Goal: Task Accomplishment & Management: Manage account settings

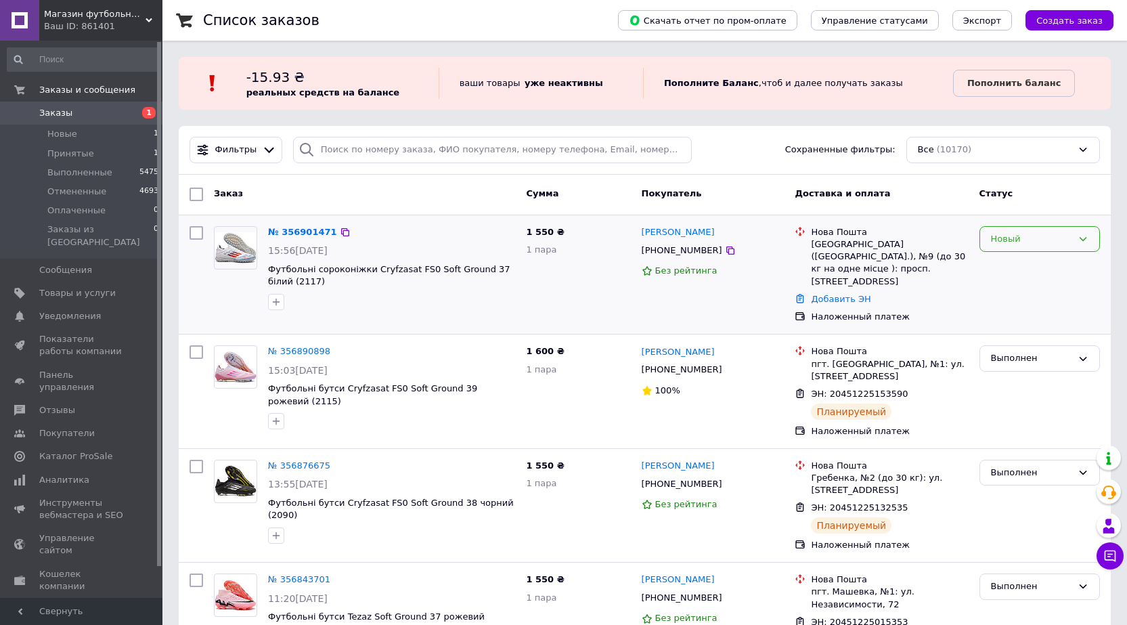
click at [1030, 248] on div "Новый" at bounding box center [1039, 239] width 120 height 26
click at [1049, 181] on div "Заказ Сумма Покупатель Доставка и оплата Статус" at bounding box center [645, 195] width 932 height 41
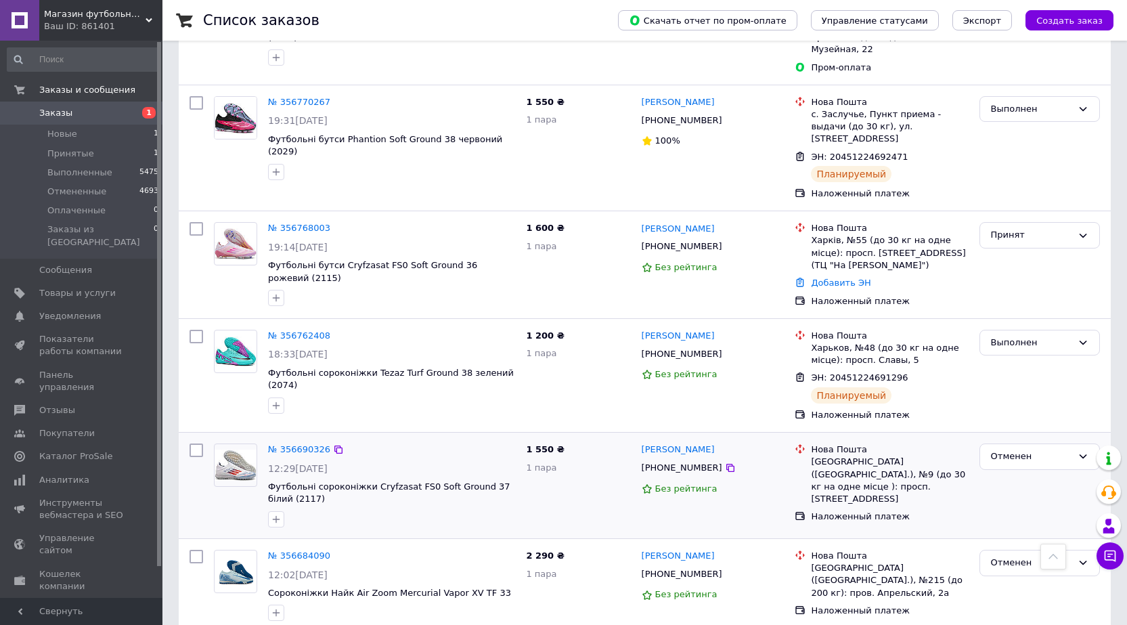
scroll to position [1286, 0]
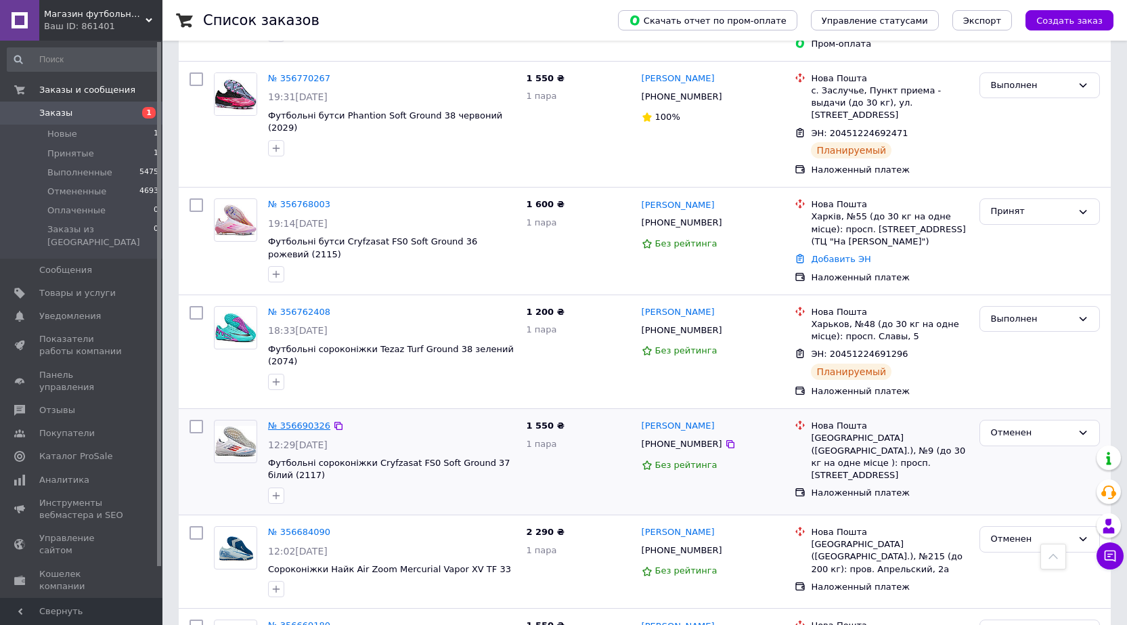
click at [298, 420] on link "№ 356690326" at bounding box center [299, 425] width 62 height 10
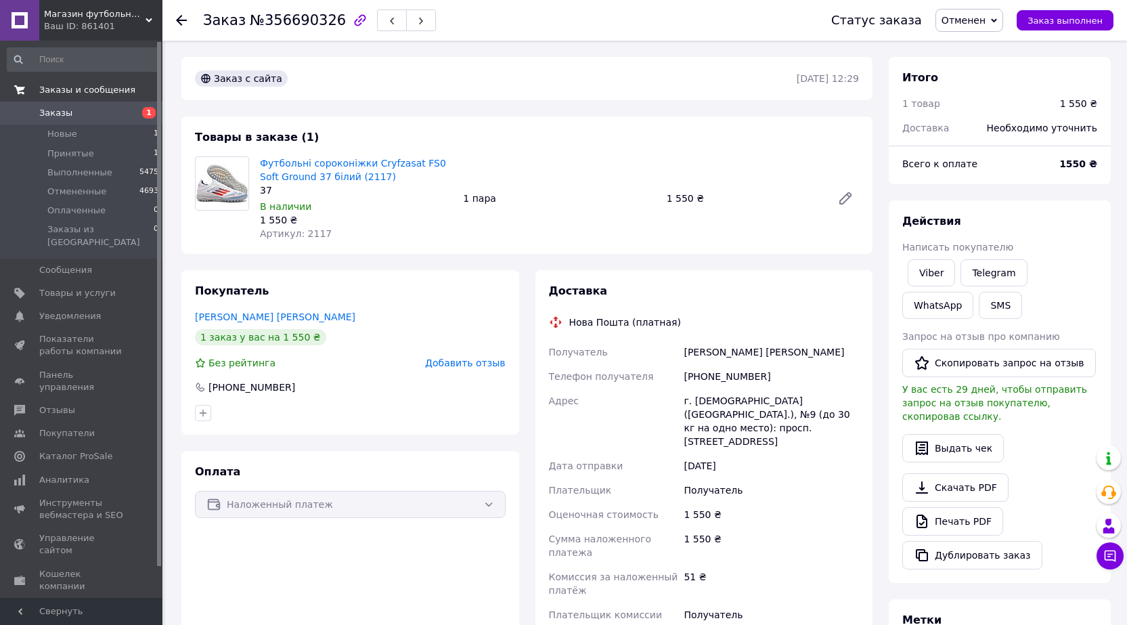
click at [68, 91] on span "Заказы и сообщения" at bounding box center [87, 90] width 96 height 12
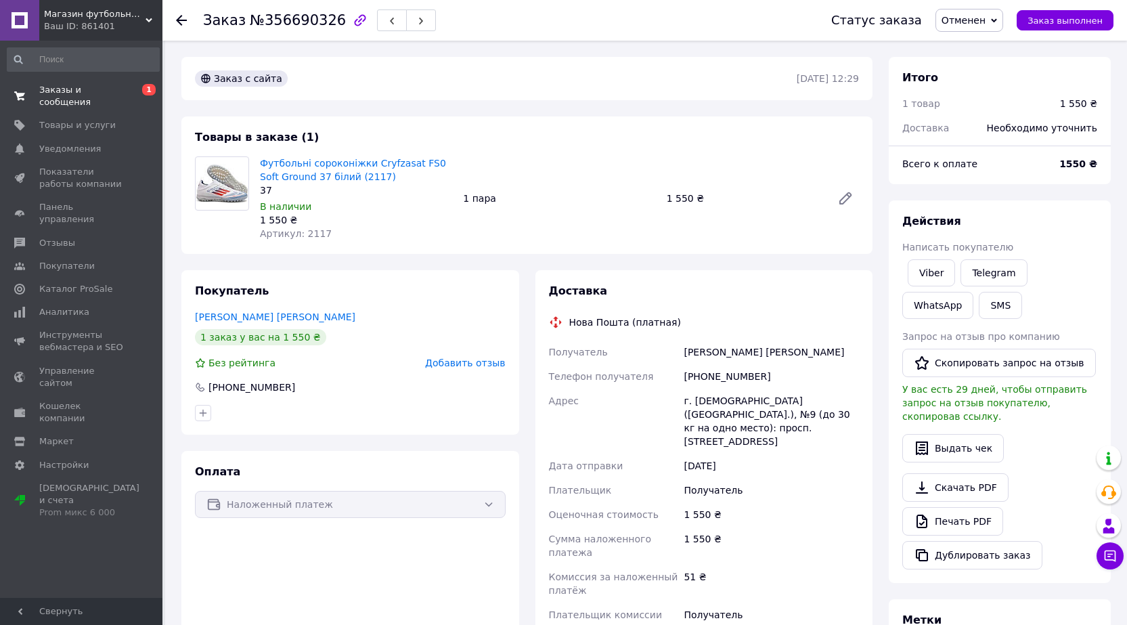
click at [80, 81] on link "Заказы и сообщения 0 1" at bounding box center [83, 96] width 166 height 35
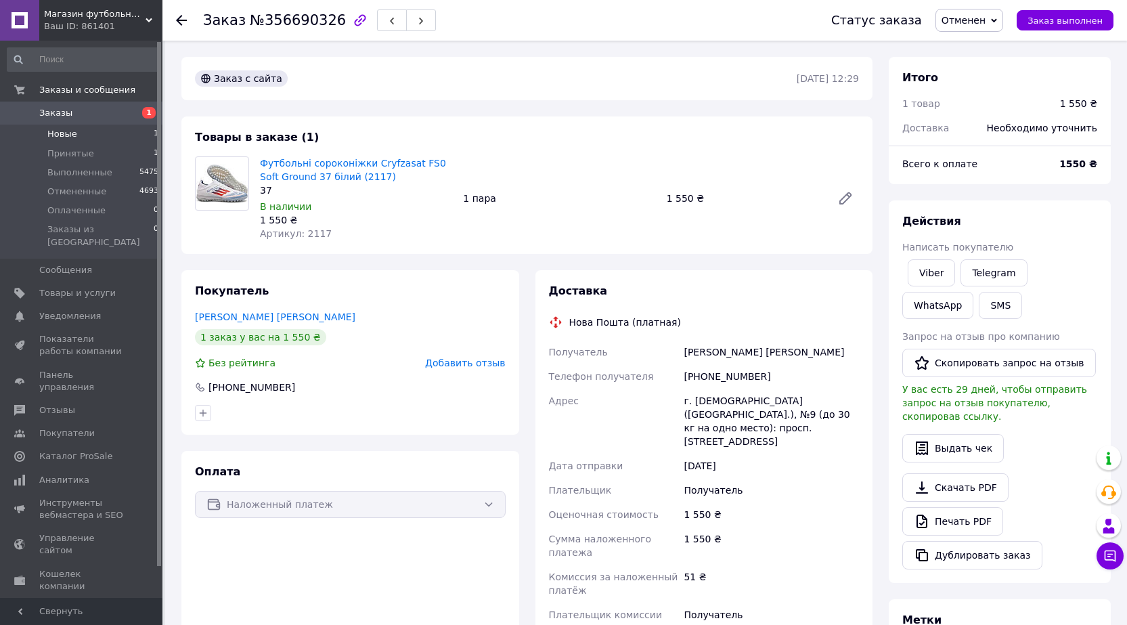
click at [95, 134] on li "Новые 1" at bounding box center [83, 134] width 166 height 19
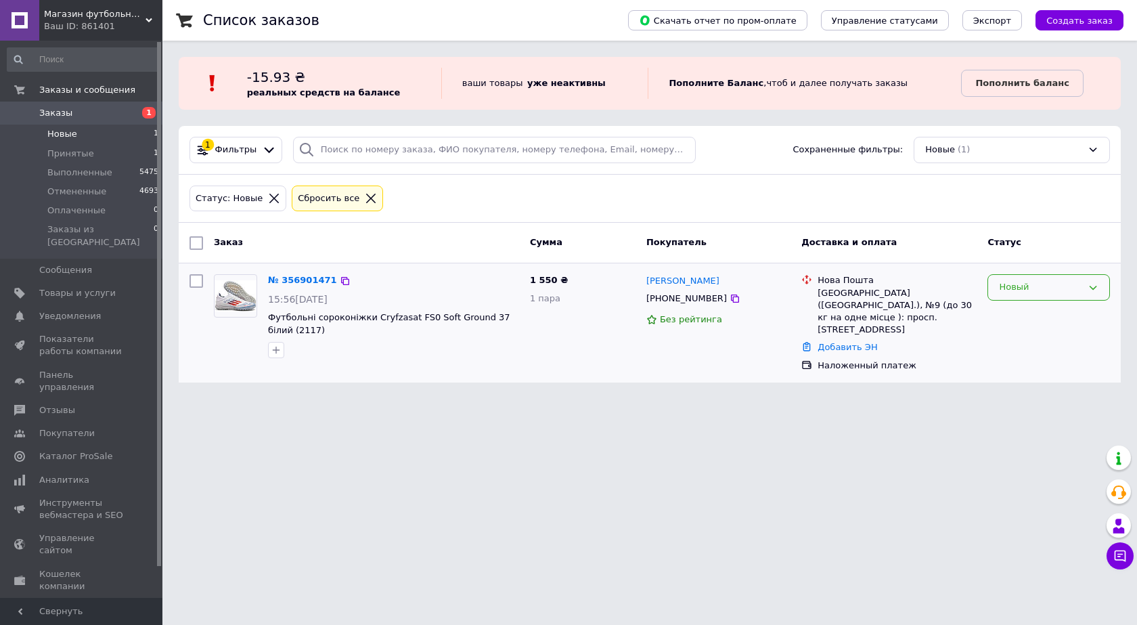
click at [1010, 284] on div "Новый" at bounding box center [1040, 287] width 83 height 14
click at [1013, 360] on li "Отменен" at bounding box center [1048, 365] width 121 height 25
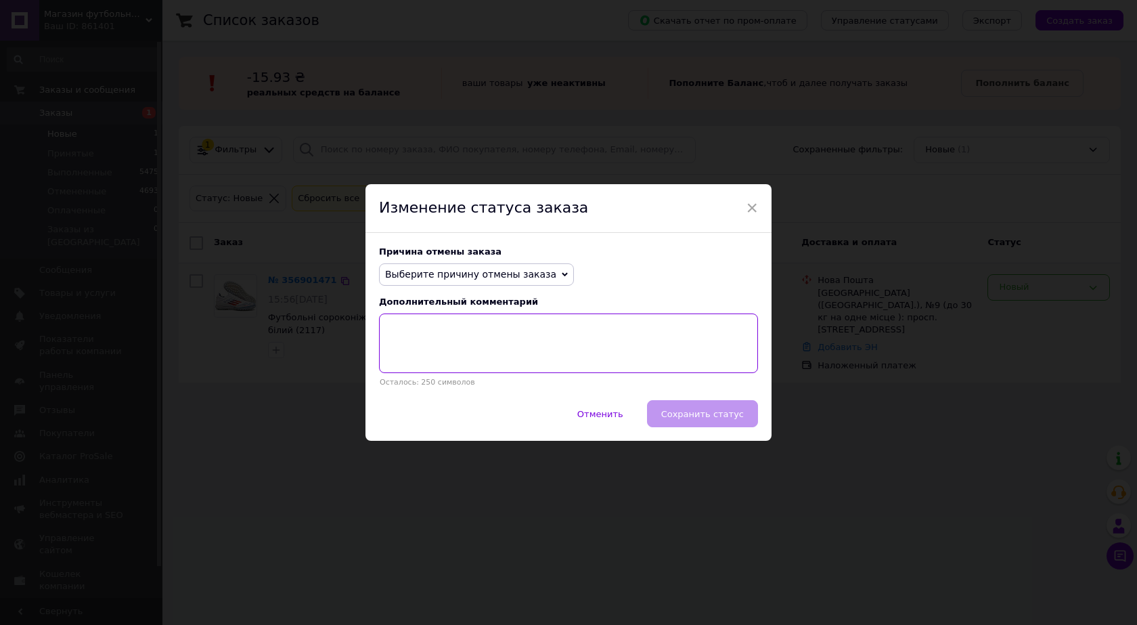
click at [476, 370] on textarea at bounding box center [568, 343] width 379 height 60
click at [468, 286] on div "Причина отмены заказа Выберите причину отмены заказа Нет в наличии Нет разновид…" at bounding box center [568, 317] width 406 height 168
click at [466, 276] on span "Выберите причину отмены заказа" at bounding box center [470, 274] width 171 height 11
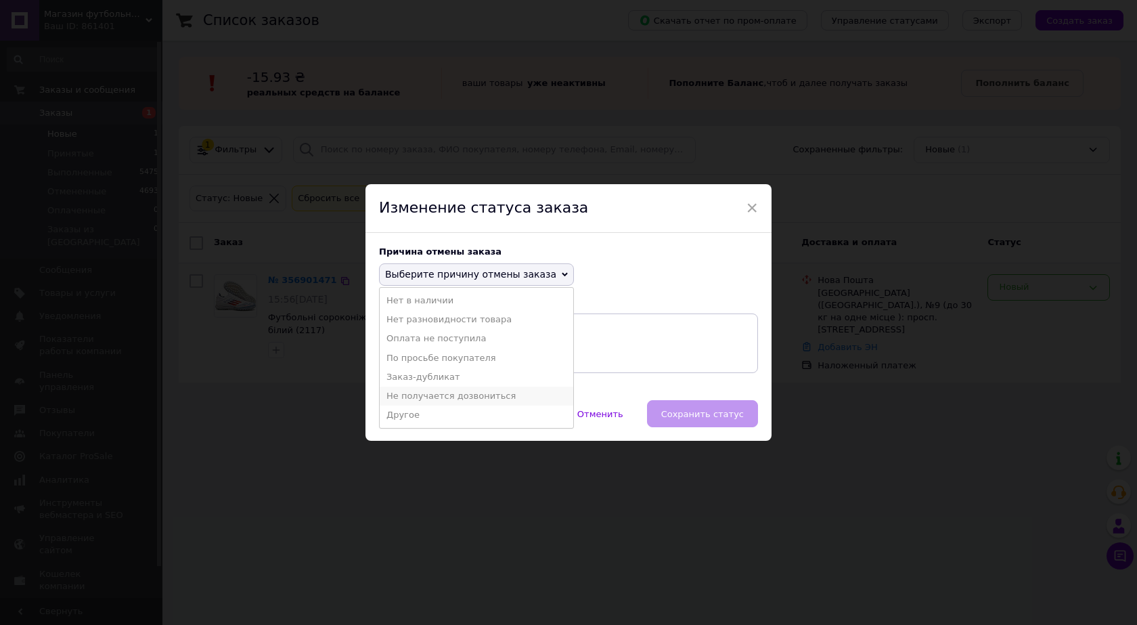
click at [441, 394] on li "Не получается дозвониться" at bounding box center [477, 395] width 194 height 19
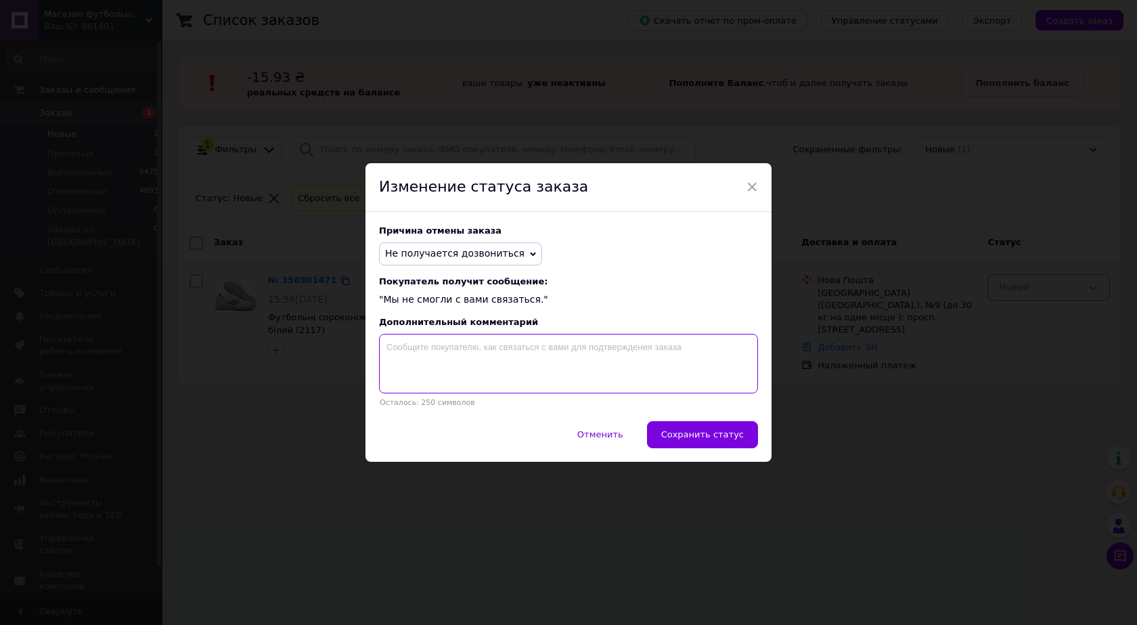
click at [441, 376] on textarea at bounding box center [568, 364] width 379 height 60
type textarea "[PERSON_NAME] не обслуговується"
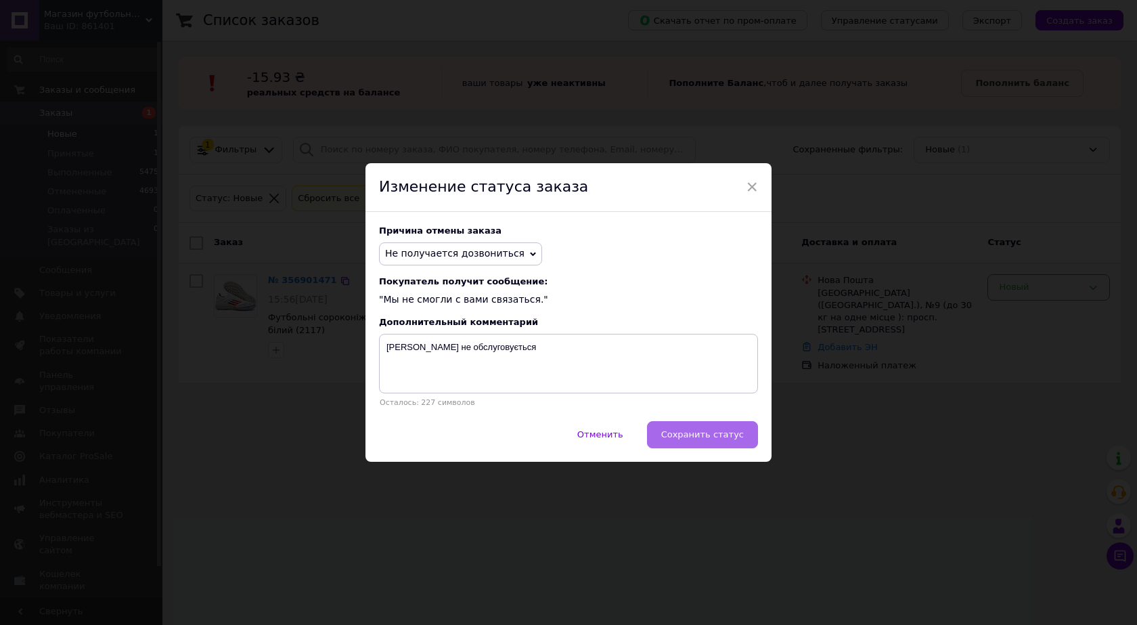
click at [698, 439] on span "Сохранить статус" at bounding box center [702, 434] width 83 height 10
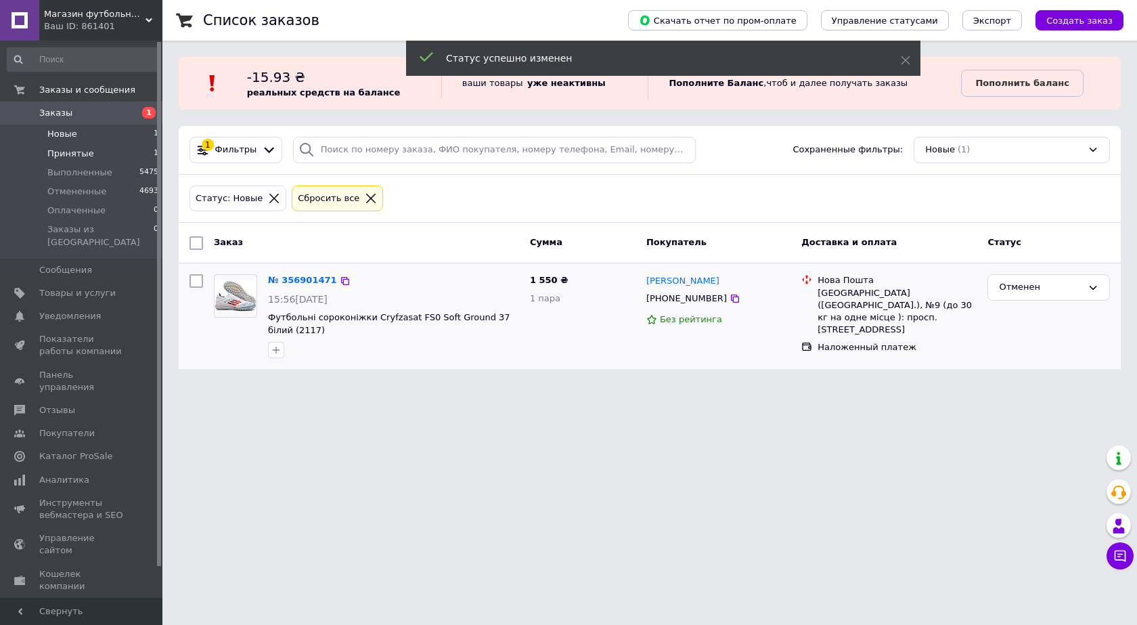
click at [62, 145] on li "Принятые 1" at bounding box center [83, 153] width 166 height 19
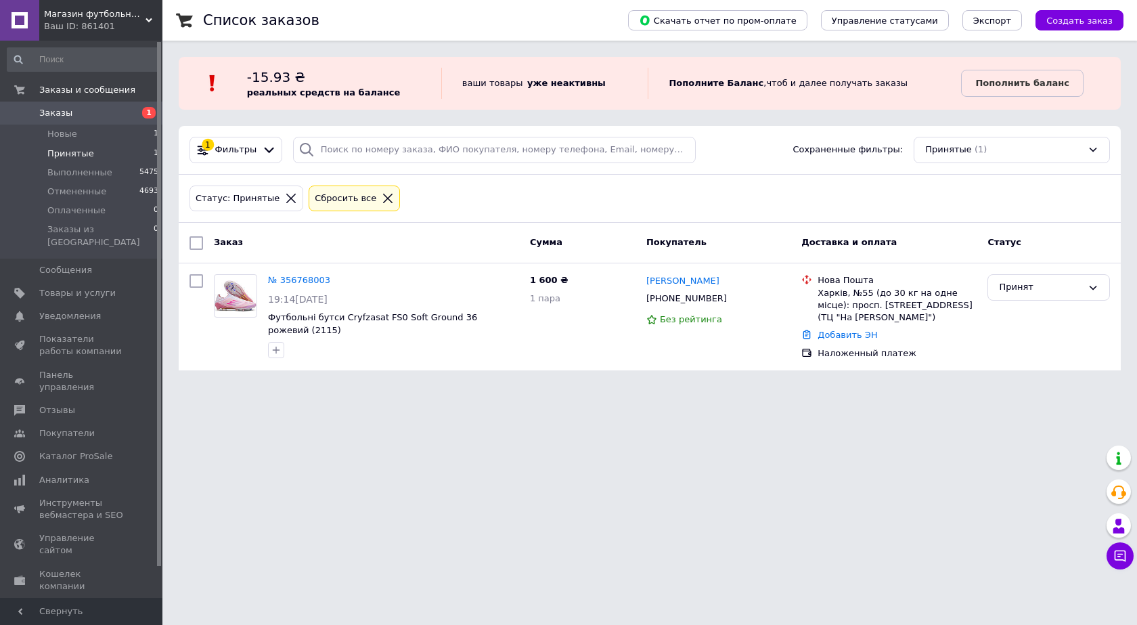
click at [357, 202] on div "Сбросить все" at bounding box center [345, 199] width 67 height 14
